Goal: Task Accomplishment & Management: Manage account settings

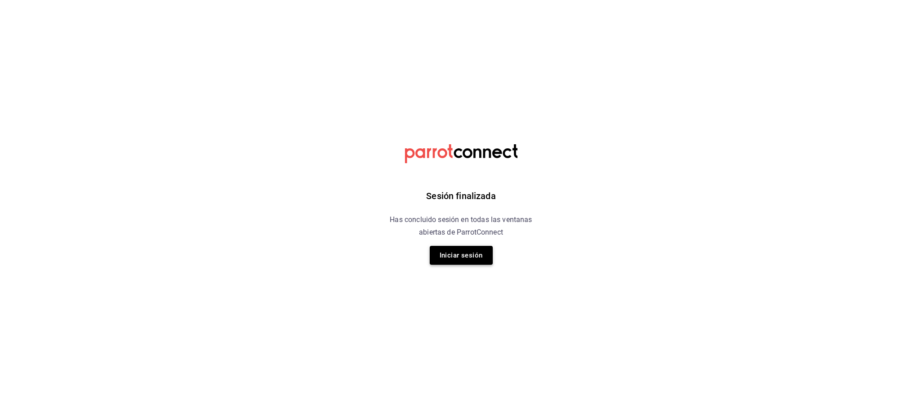
click at [490, 256] on button "Iniciar sesión" at bounding box center [461, 255] width 63 height 19
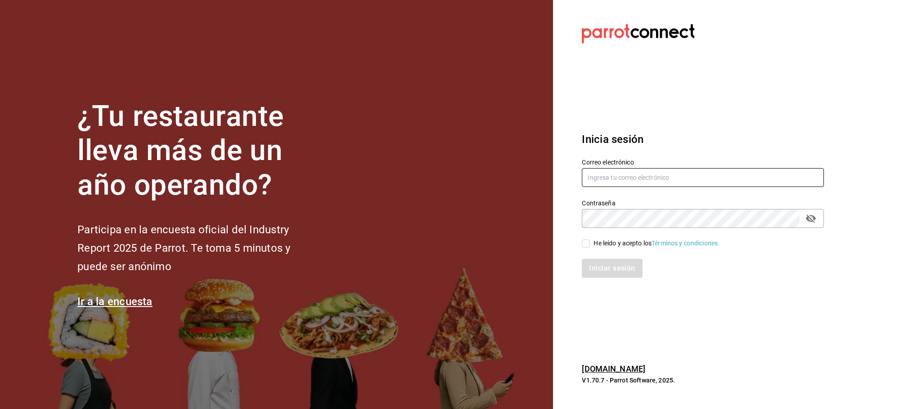
type input "[EMAIL_ADDRESS][DOMAIN_NAME]"
click at [586, 243] on input "He leído y acepto los Términos y condiciones." at bounding box center [586, 244] width 8 height 8
checkbox input "true"
click at [605, 274] on button "Iniciar sesión" at bounding box center [612, 268] width 61 height 19
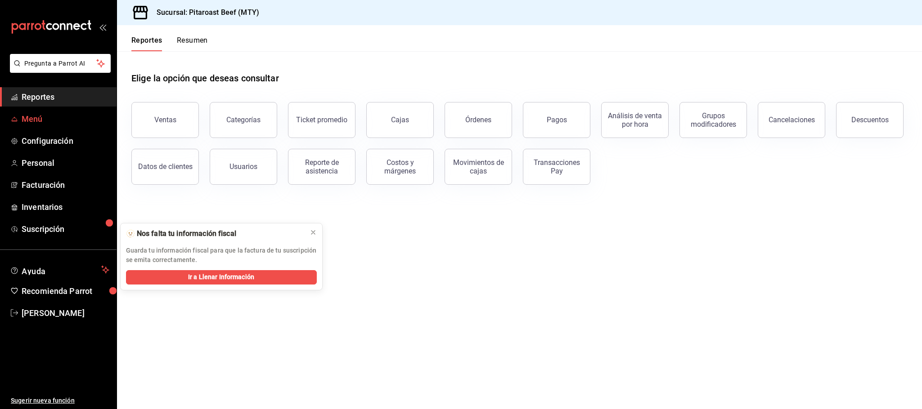
click at [33, 115] on span "Menú" at bounding box center [66, 119] width 88 height 12
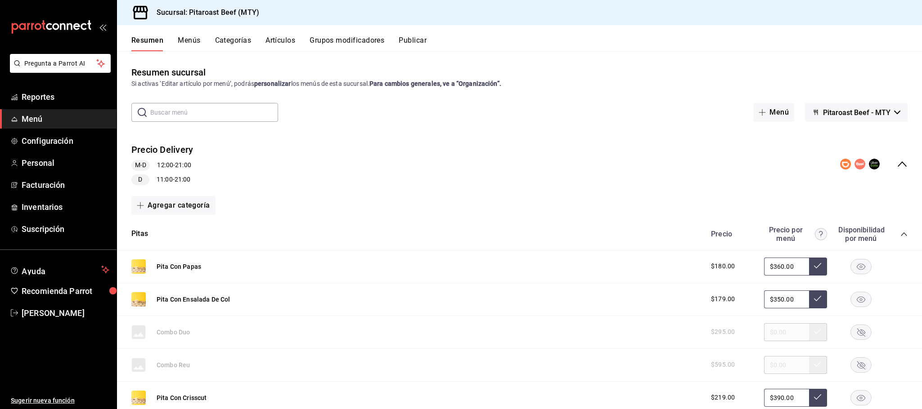
click at [897, 164] on icon "collapse-menu-row" at bounding box center [902, 164] width 11 height 11
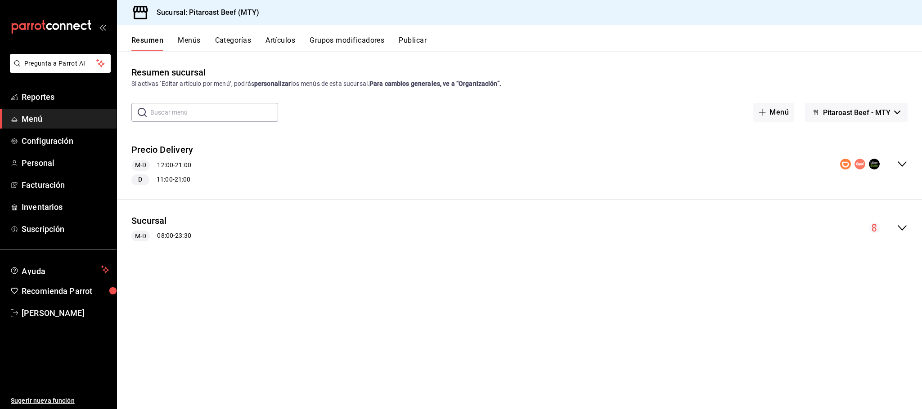
click at [33, 125] on span "Menú" at bounding box center [66, 119] width 88 height 12
click at [902, 162] on icon "collapse-menu-row" at bounding box center [902, 164] width 11 height 11
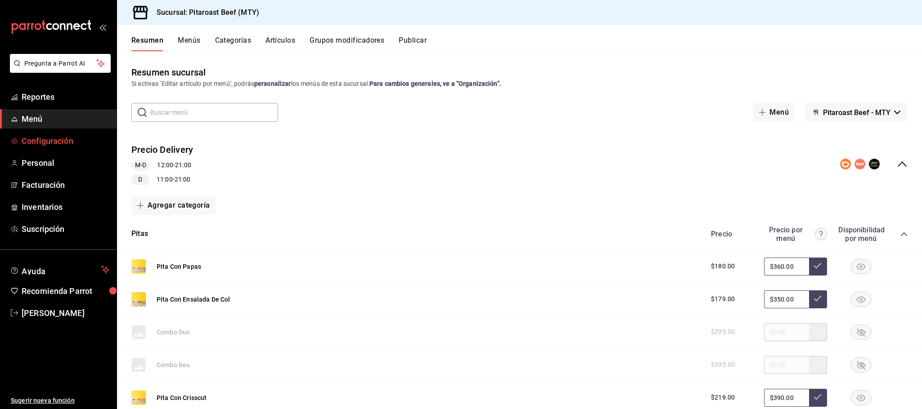
click at [43, 143] on span "Configuración" at bounding box center [66, 141] width 88 height 12
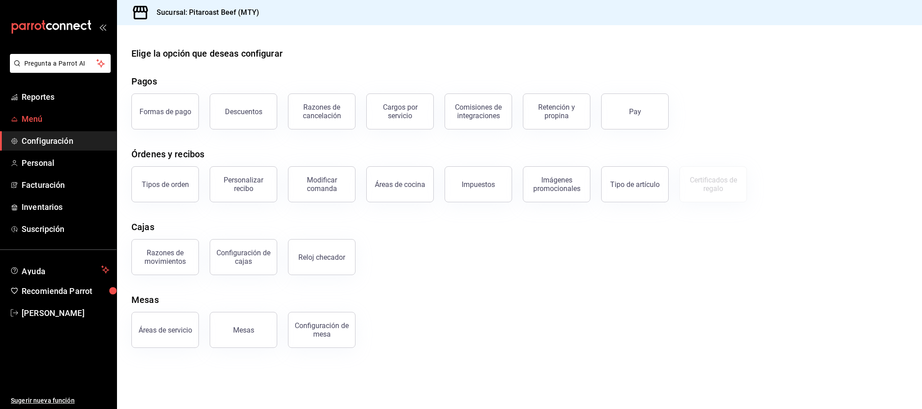
click at [40, 119] on span "Menú" at bounding box center [66, 119] width 88 height 12
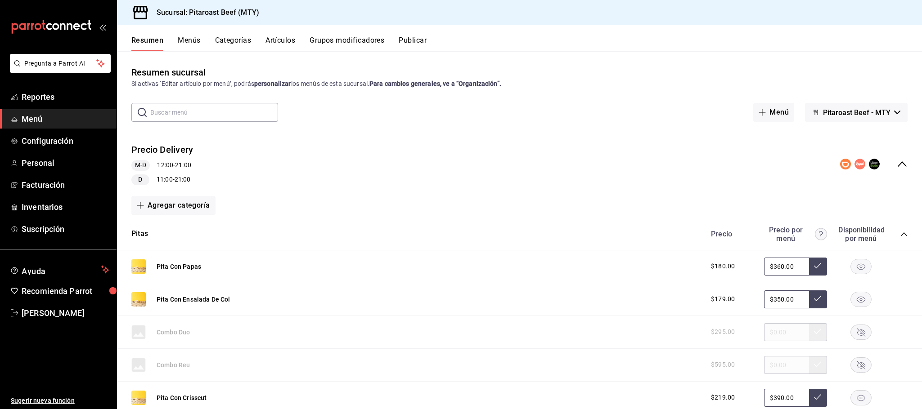
click at [404, 42] on button "Publicar" at bounding box center [413, 43] width 28 height 15
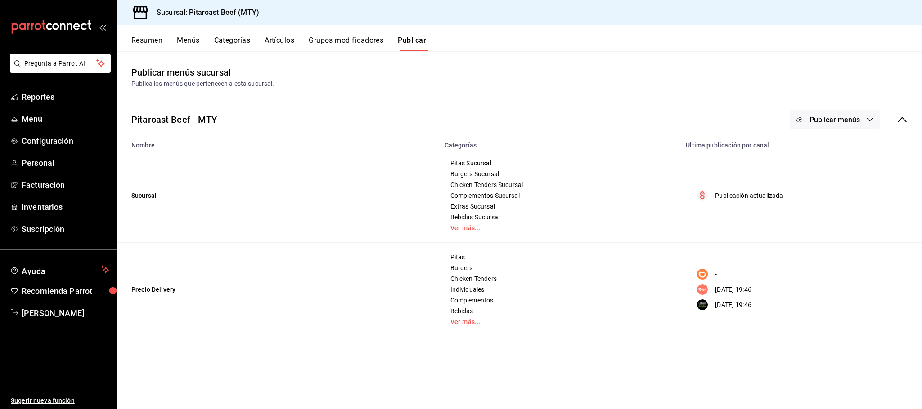
click at [154, 41] on button "Resumen" at bounding box center [146, 43] width 31 height 15
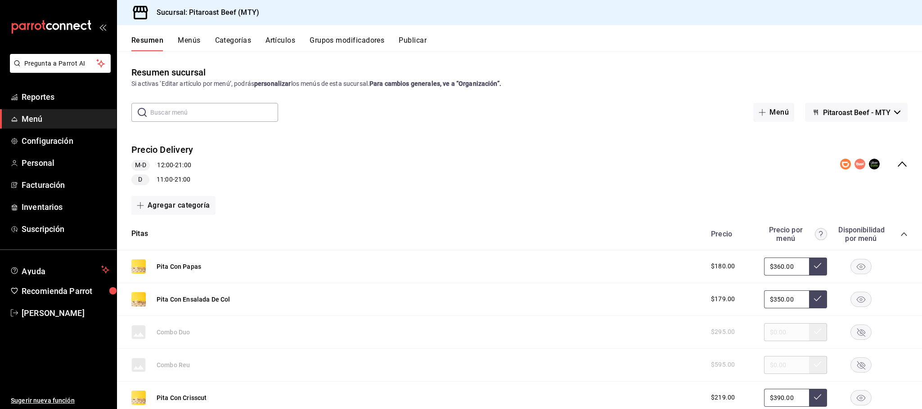
click at [181, 38] on button "Menús" at bounding box center [189, 43] width 22 height 15
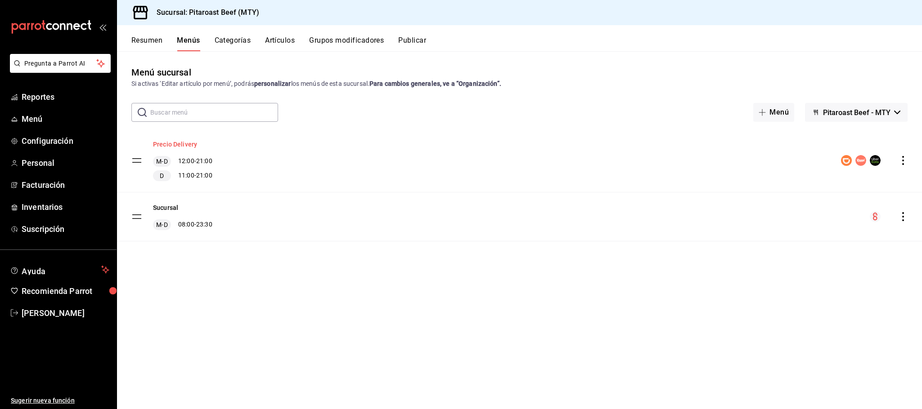
click at [178, 142] on button "Precio Delivery" at bounding box center [175, 144] width 44 height 9
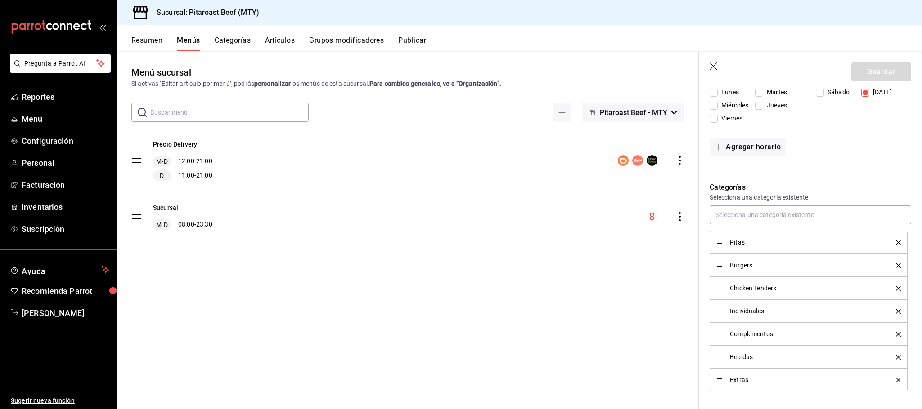
scroll to position [219, 0]
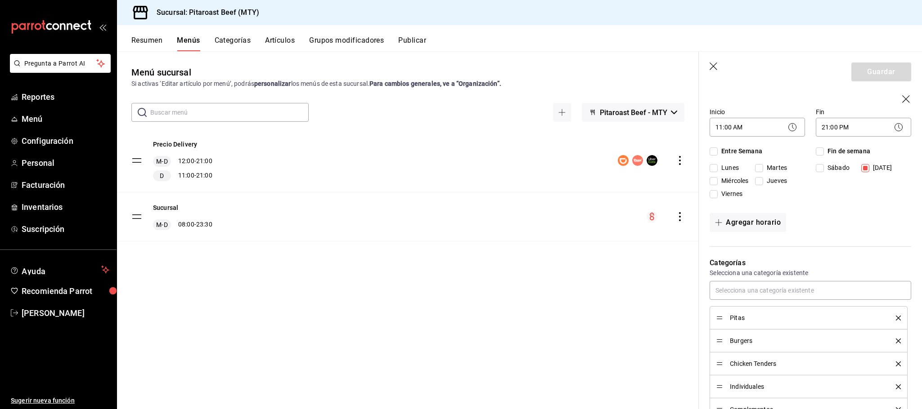
click at [711, 63] on icon "button" at bounding box center [714, 67] width 9 height 9
checkbox input "false"
type input "1758766656090"
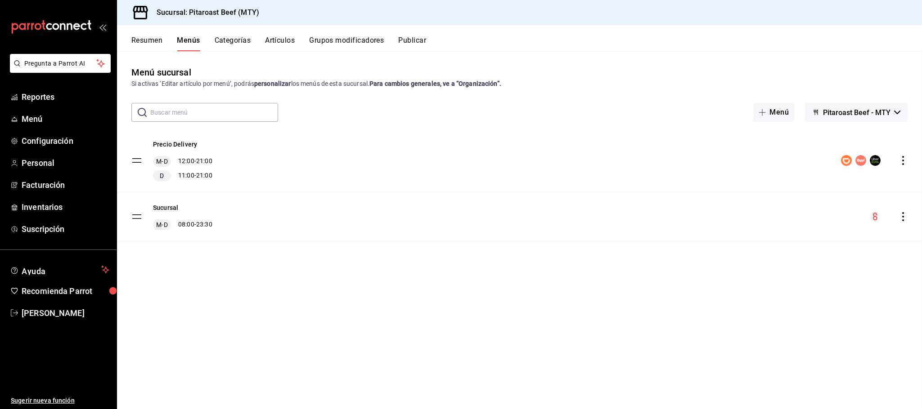
checkbox input "false"
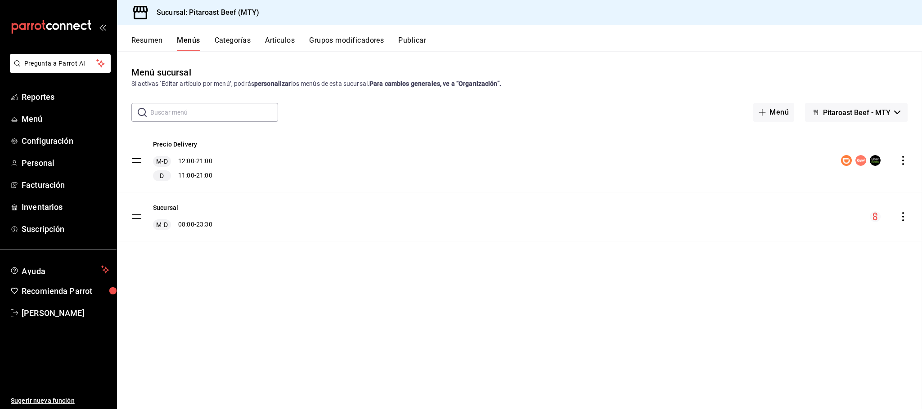
checkbox input "false"
click at [22, 117] on span "Menú" at bounding box center [66, 119] width 88 height 12
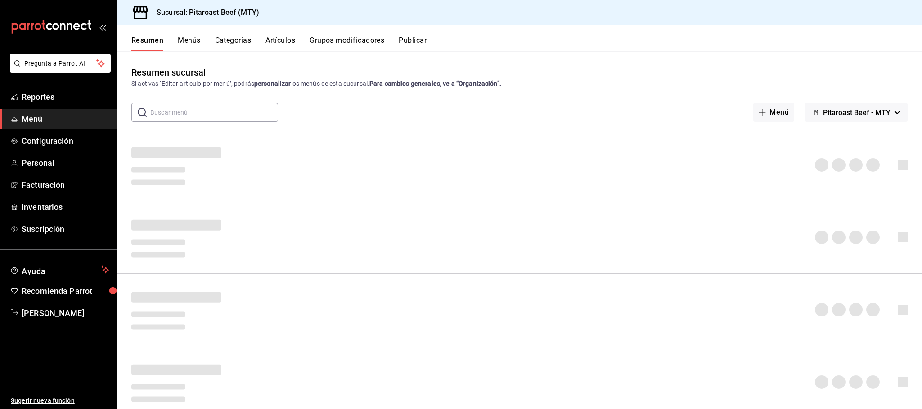
click at [189, 39] on button "Menús" at bounding box center [189, 43] width 22 height 15
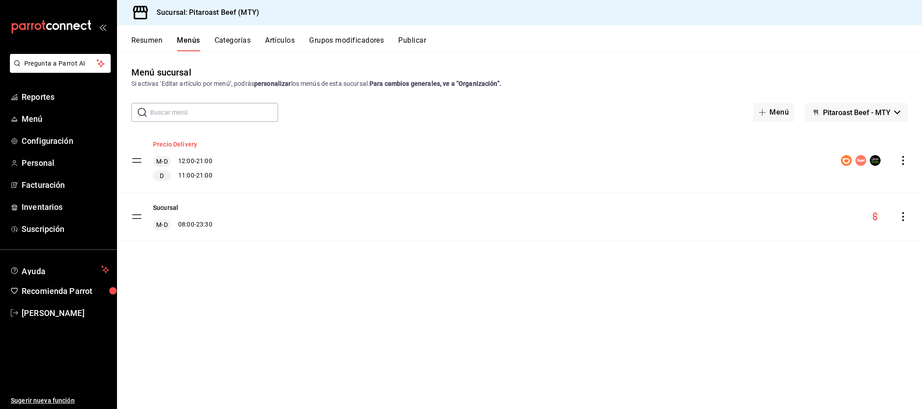
click at [184, 144] on button "Precio Delivery" at bounding box center [175, 144] width 44 height 9
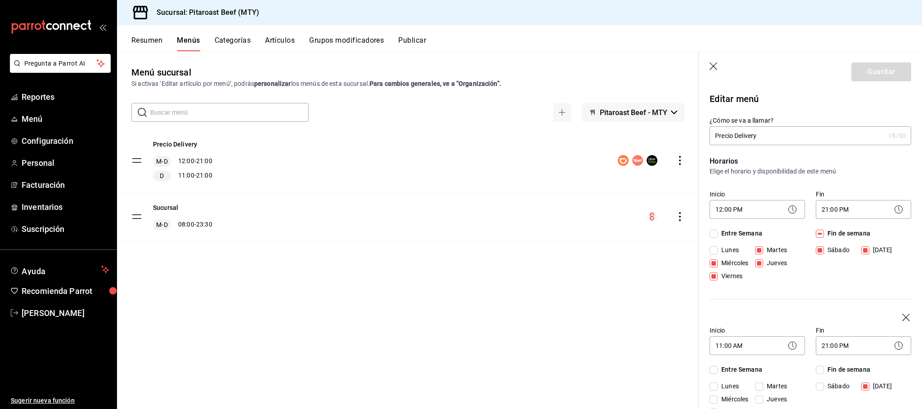
click at [875, 71] on div "Guardar" at bounding box center [881, 72] width 60 height 19
click at [713, 63] on icon "button" at bounding box center [714, 67] width 9 height 9
checkbox input "false"
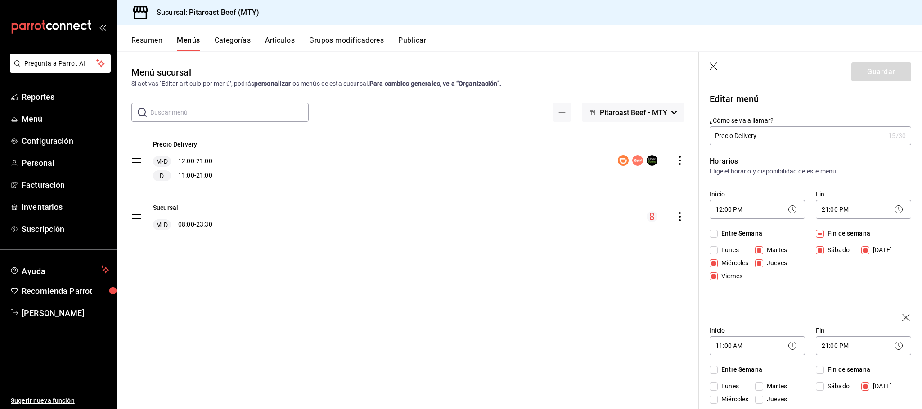
type input "1758766732496"
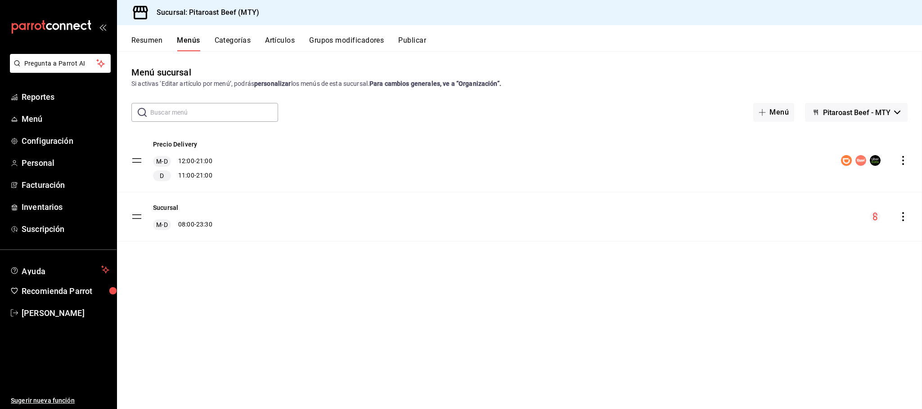
checkbox input "false"
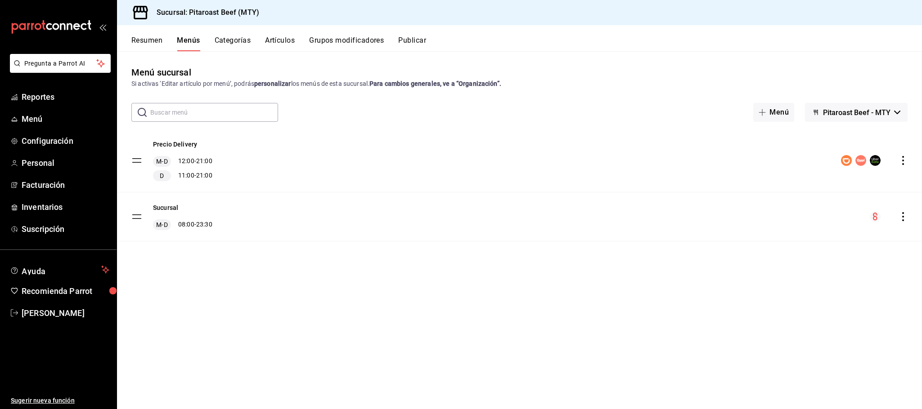
checkbox input "false"
click at [187, 145] on button "Precio Delivery" at bounding box center [175, 144] width 44 height 9
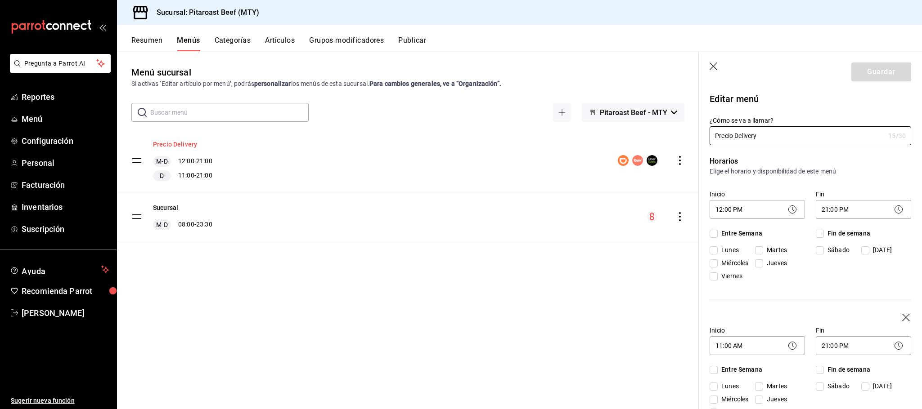
checkbox input "true"
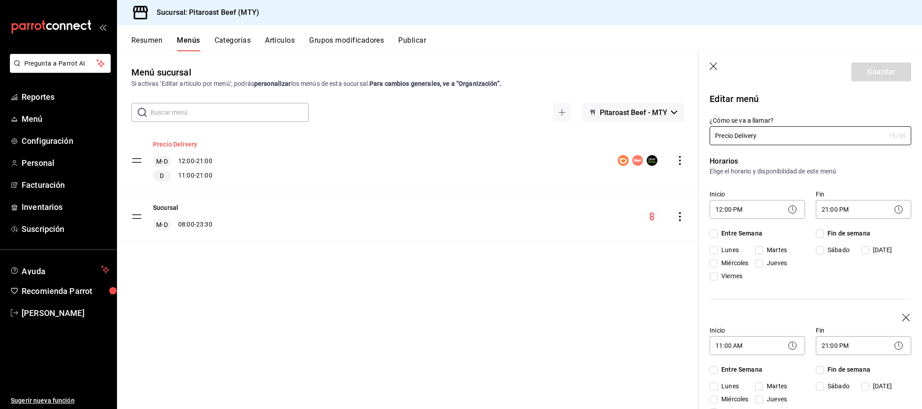
checkbox input "true"
click at [713, 67] on icon "button" at bounding box center [714, 67] width 9 height 9
checkbox input "false"
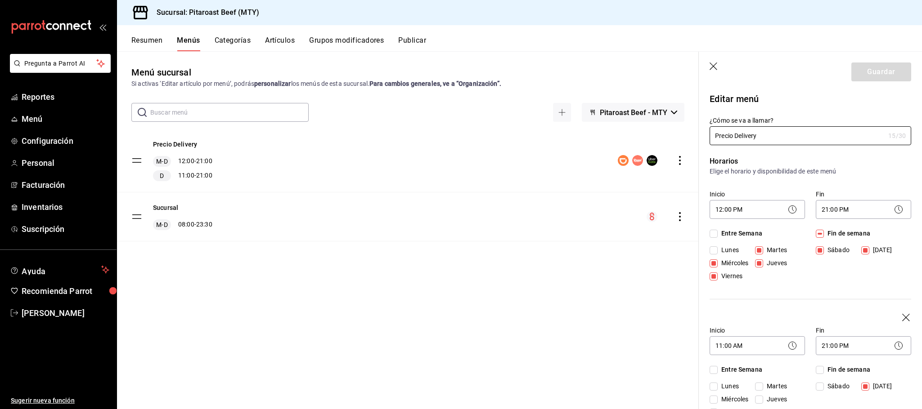
checkbox input "false"
type input "1758766750211"
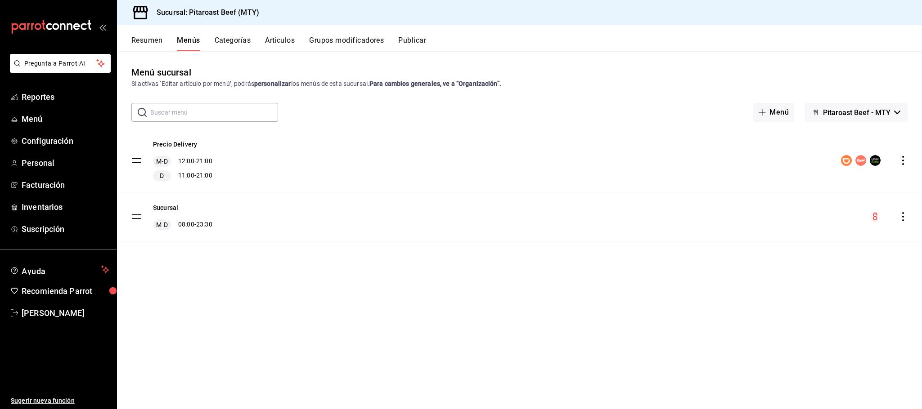
checkbox input "false"
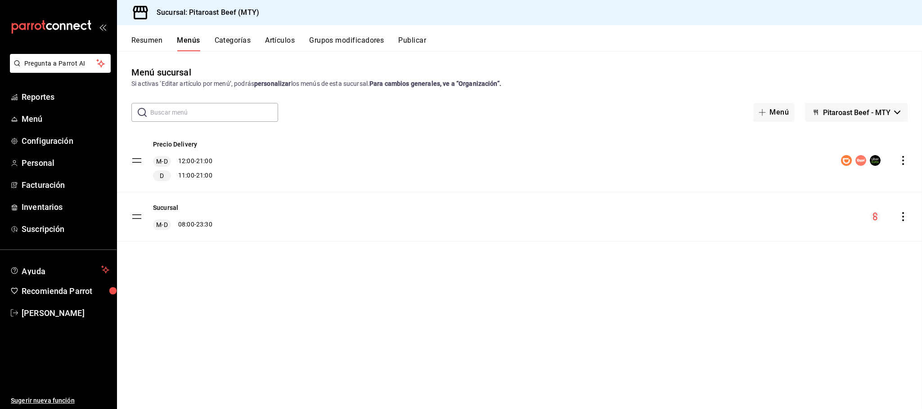
checkbox input "false"
click at [167, 209] on button "Sucursal" at bounding box center [165, 207] width 25 height 9
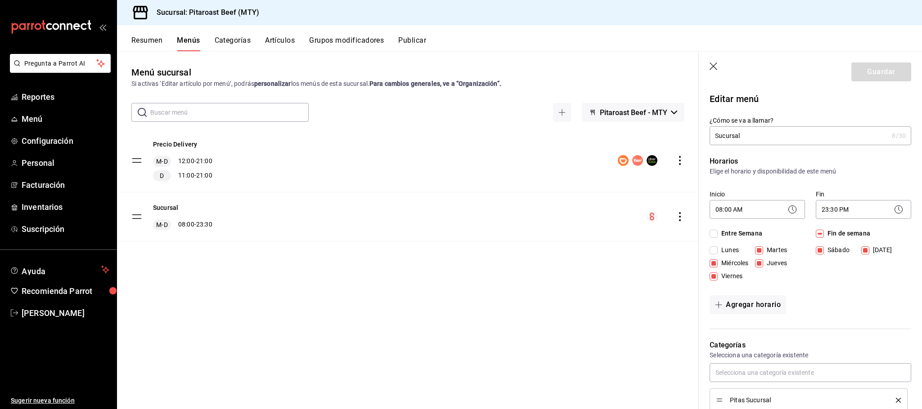
click at [717, 69] on icon "button" at bounding box center [714, 67] width 8 height 8
checkbox input "false"
type input "1758766759114"
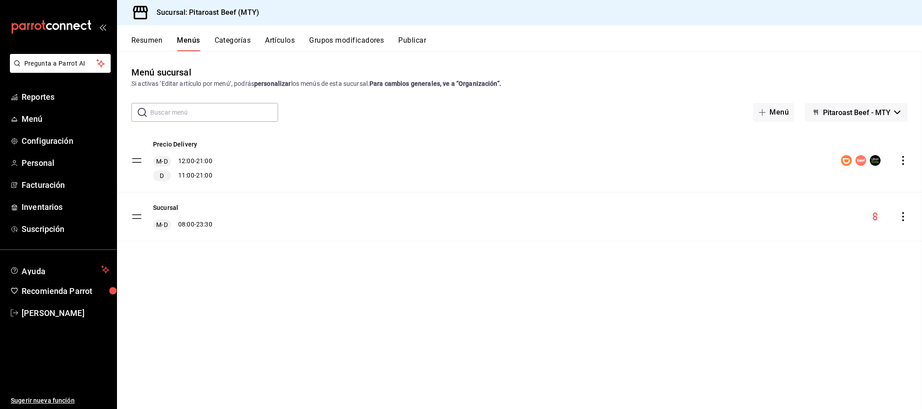
checkbox input "false"
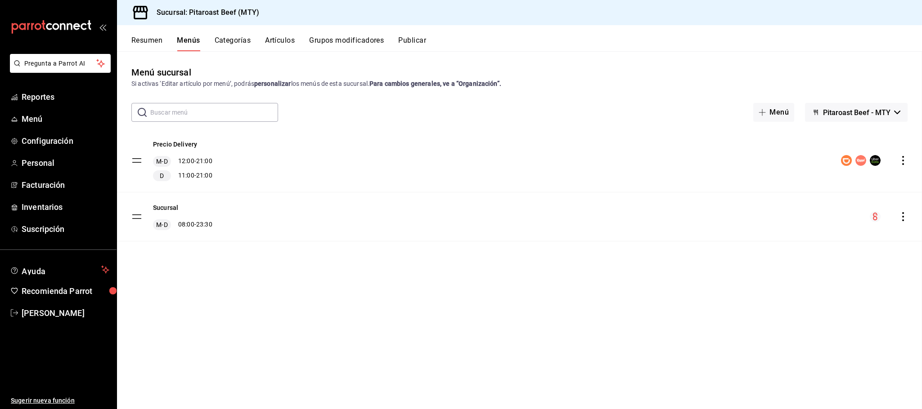
checkbox input "false"
